Goal: Task Accomplishment & Management: Complete application form

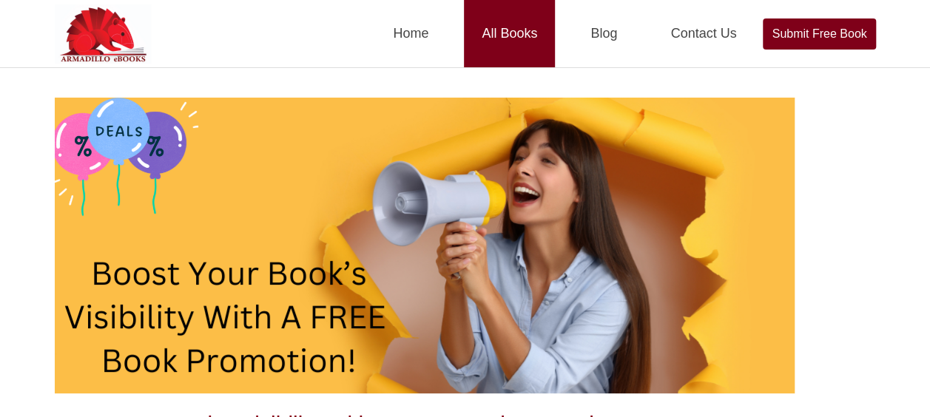
click at [527, 31] on link "All Books" at bounding box center [509, 33] width 91 height 67
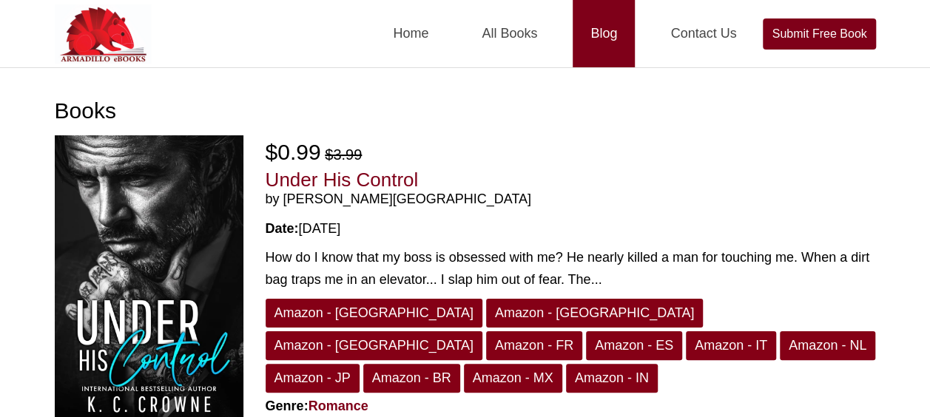
click at [608, 38] on link "Blog" at bounding box center [604, 33] width 62 height 67
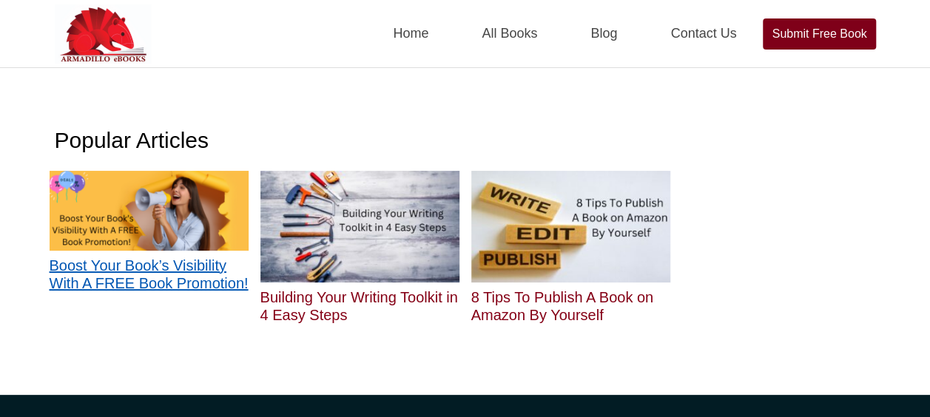
click at [219, 265] on h2 "Boost Your Book’s Visibility With A FREE Book Promotion!" at bounding box center [149, 275] width 199 height 36
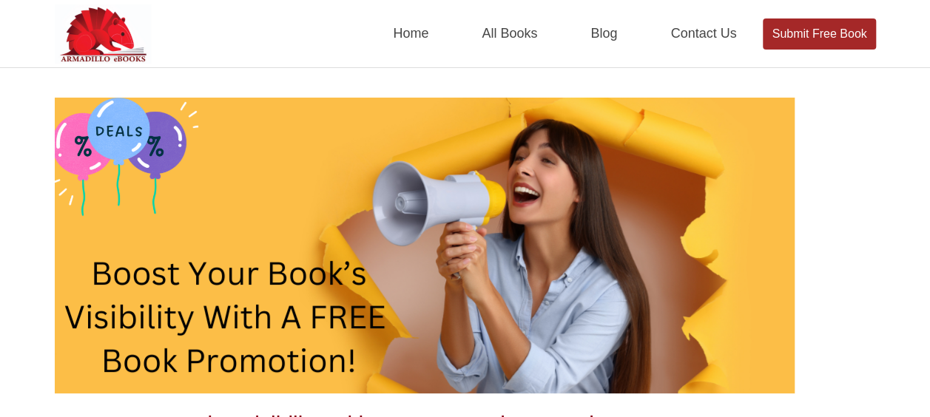
click at [816, 36] on link "Submit Free Book" at bounding box center [819, 34] width 113 height 31
